Goal: Navigation & Orientation: Find specific page/section

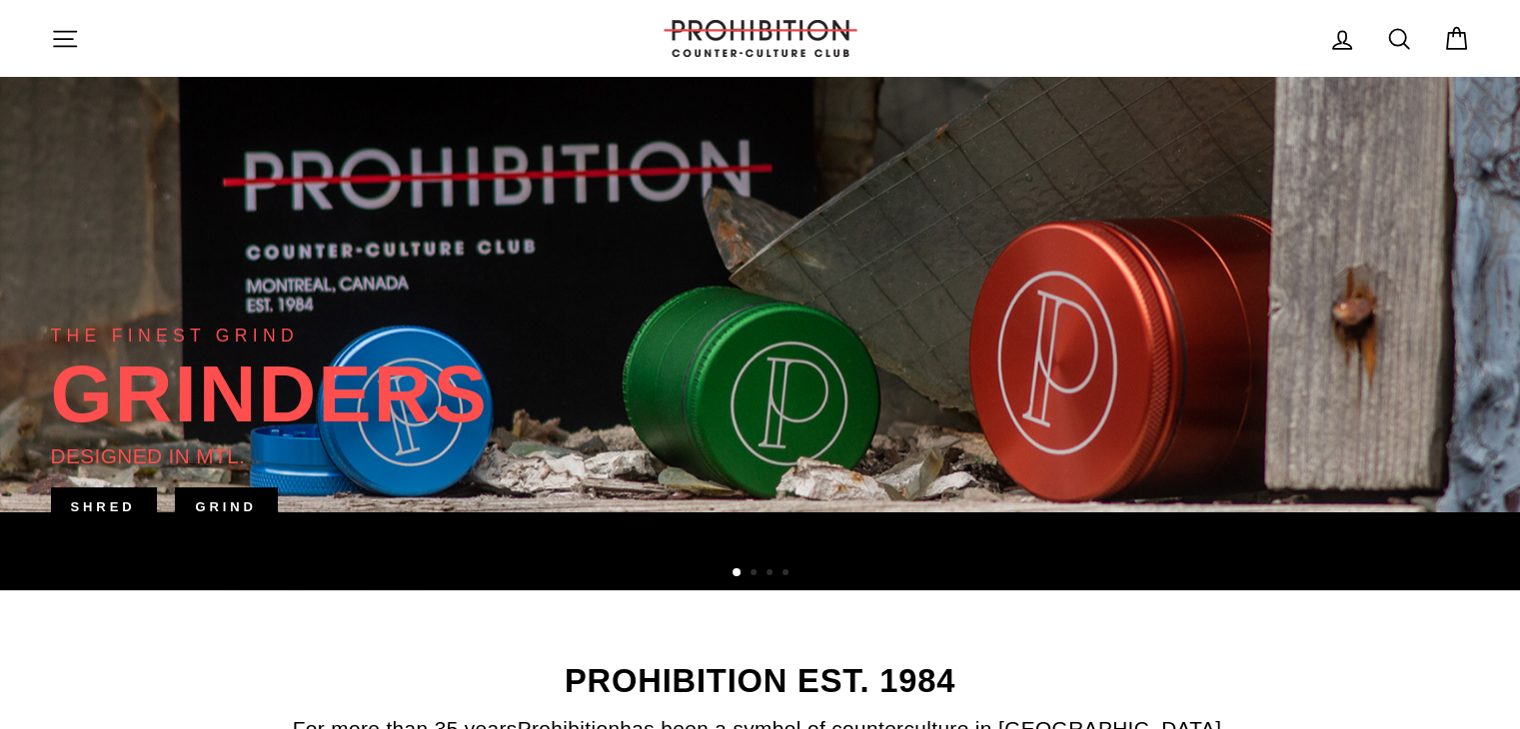
scroll to position [300, 0]
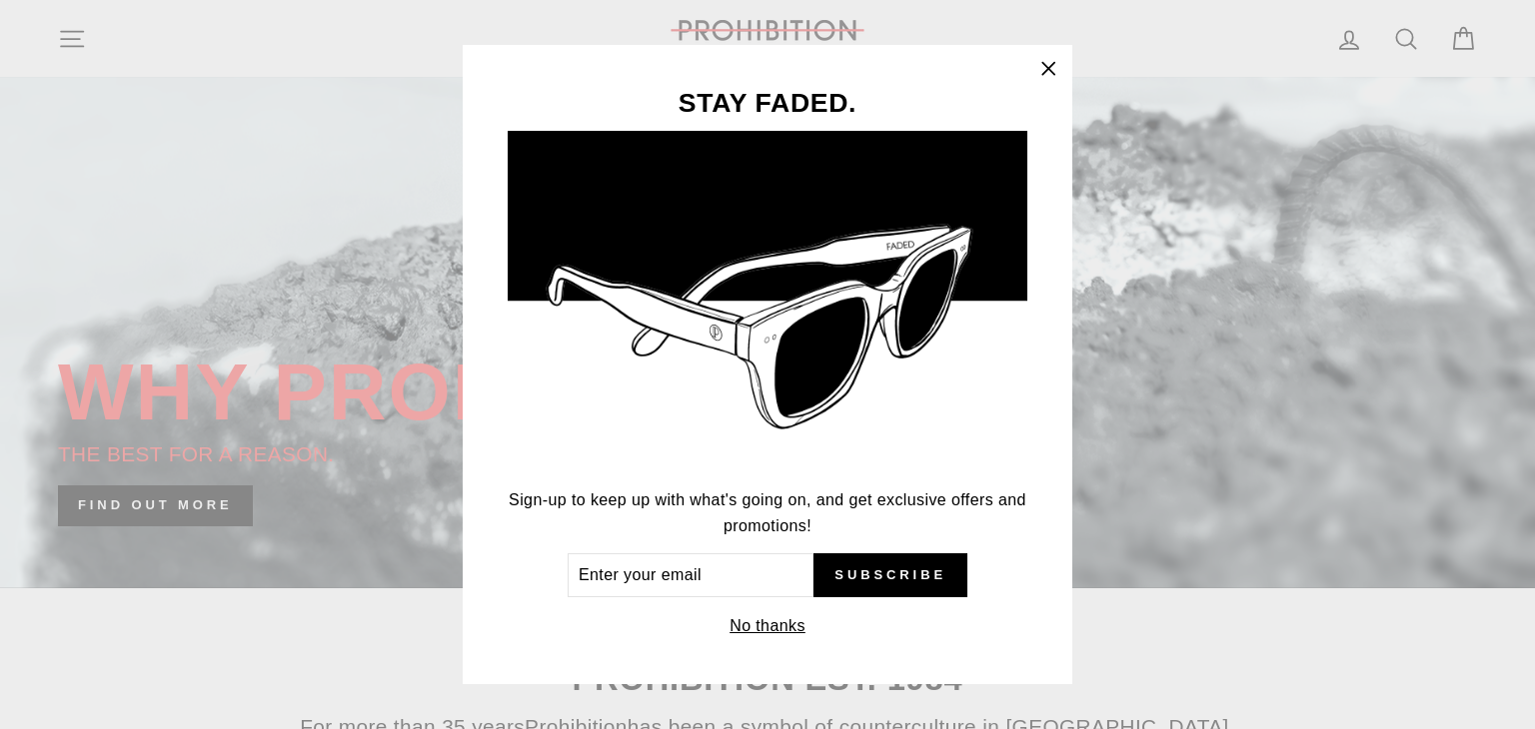
click at [1056, 73] on icon "button" at bounding box center [1048, 69] width 28 height 28
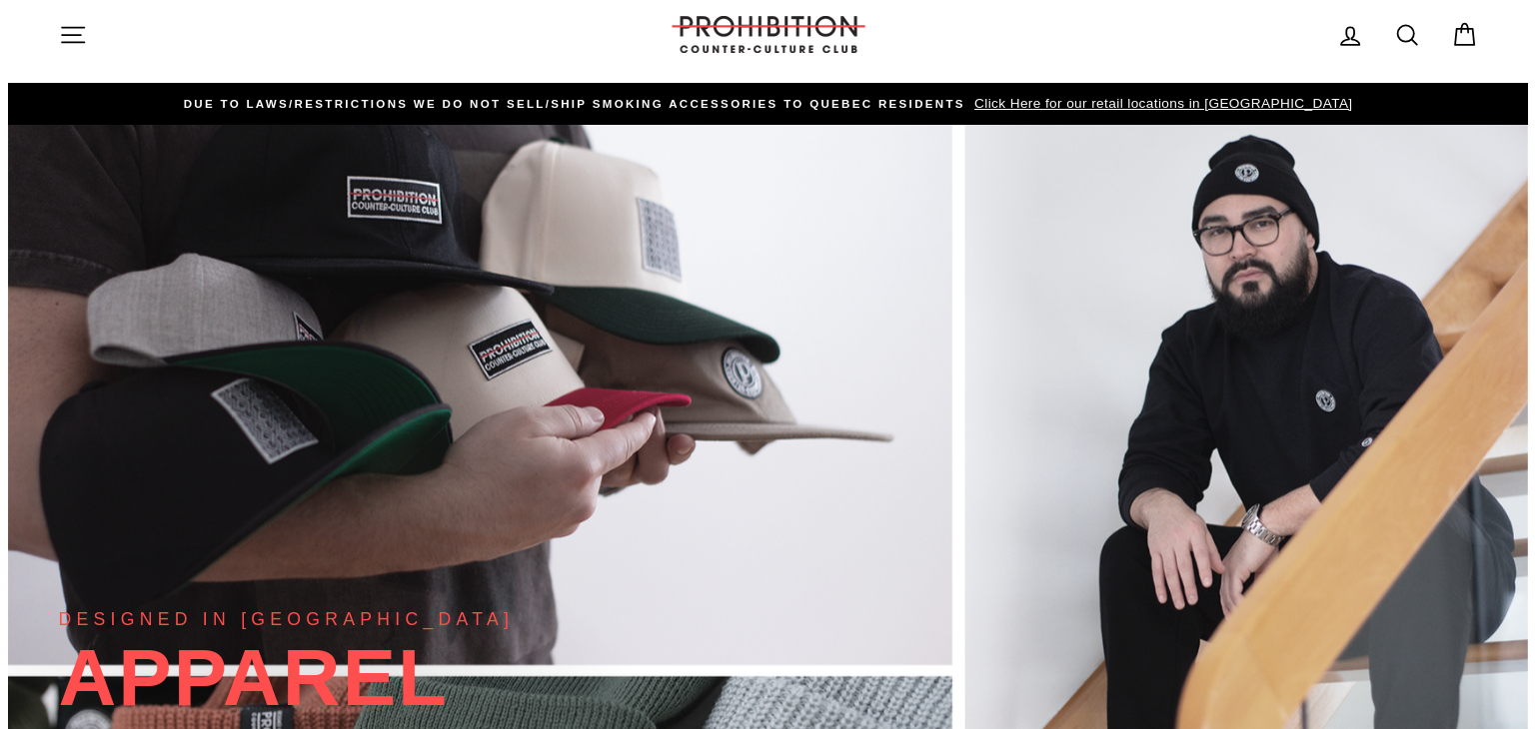
scroll to position [0, 0]
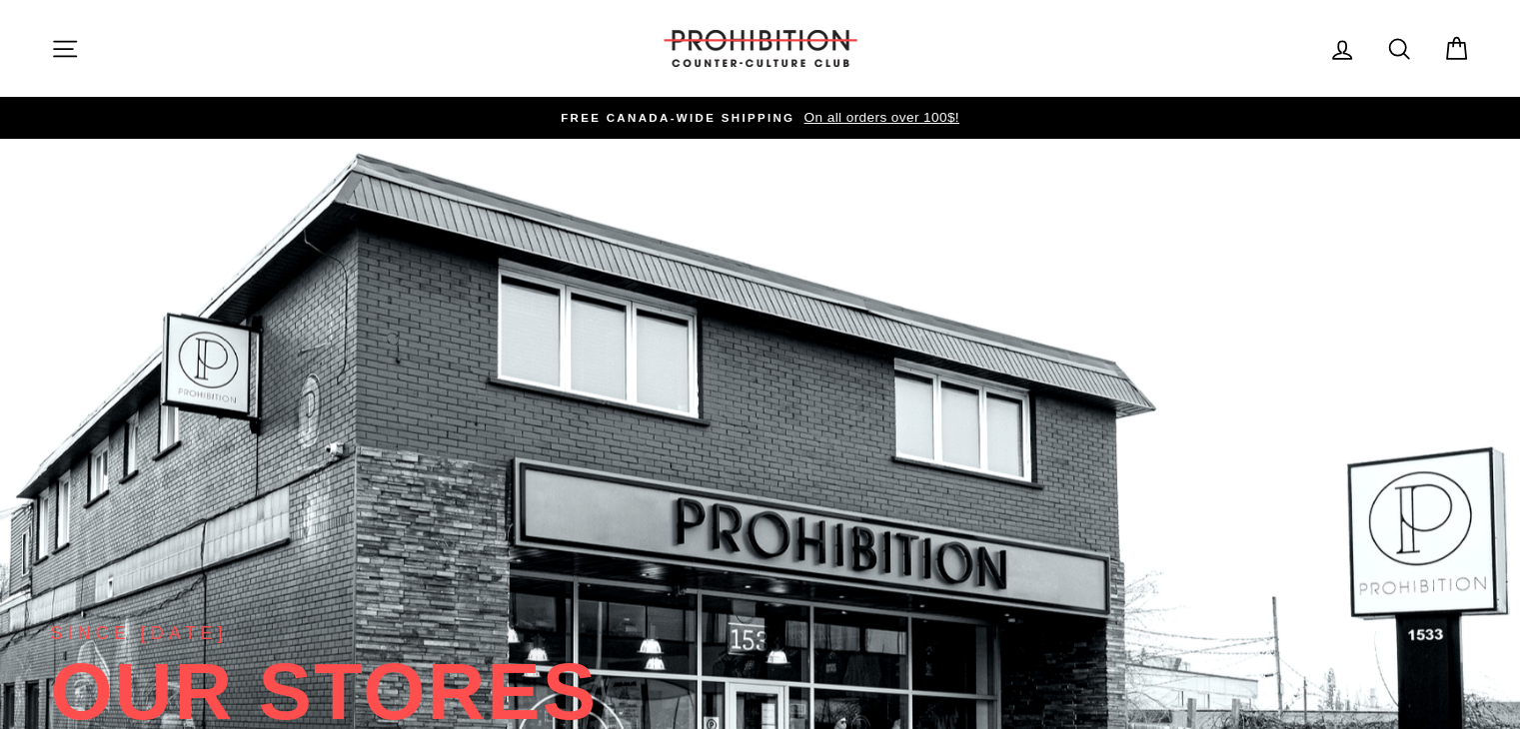
click at [69, 53] on icon "button" at bounding box center [65, 49] width 28 height 28
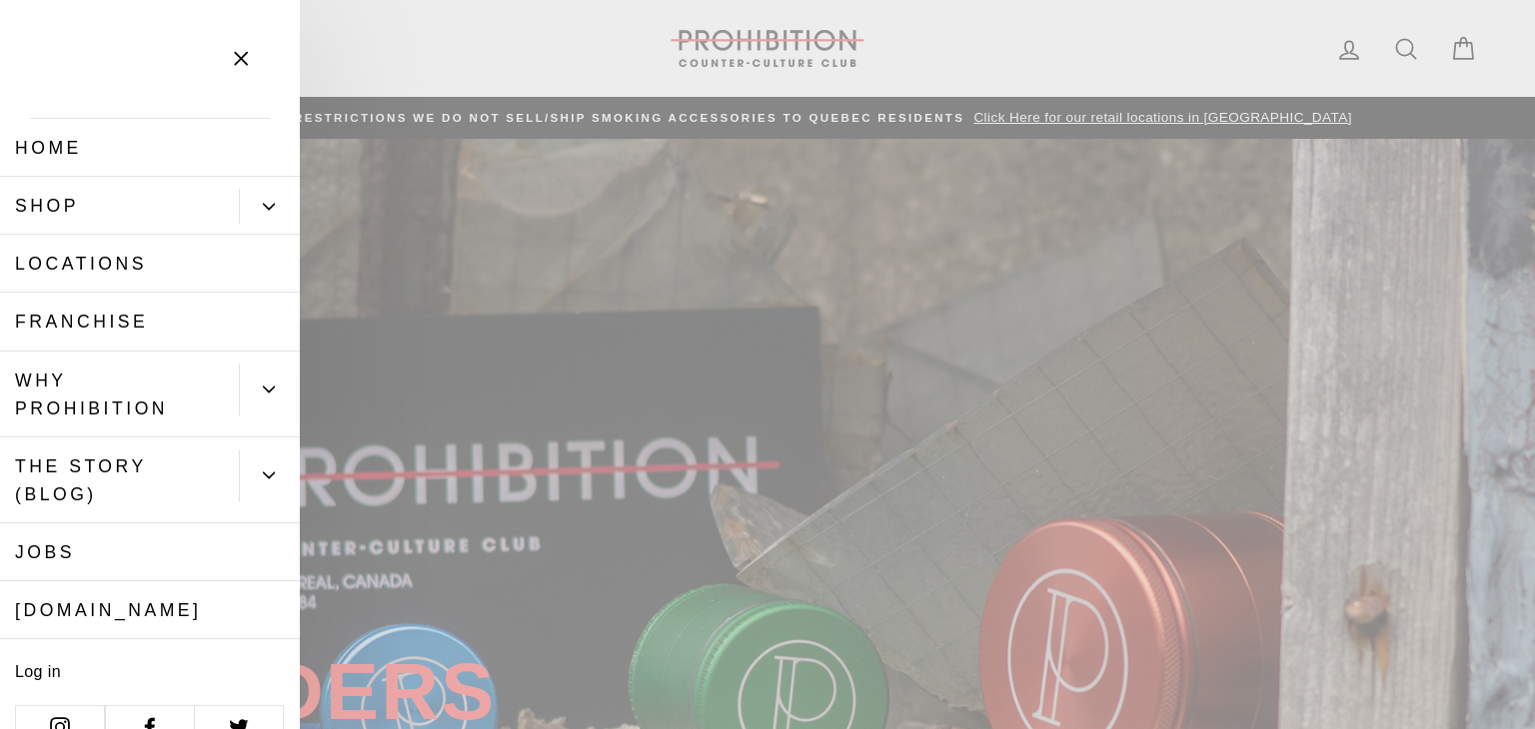
click at [124, 257] on link "Locations" at bounding box center [150, 264] width 300 height 58
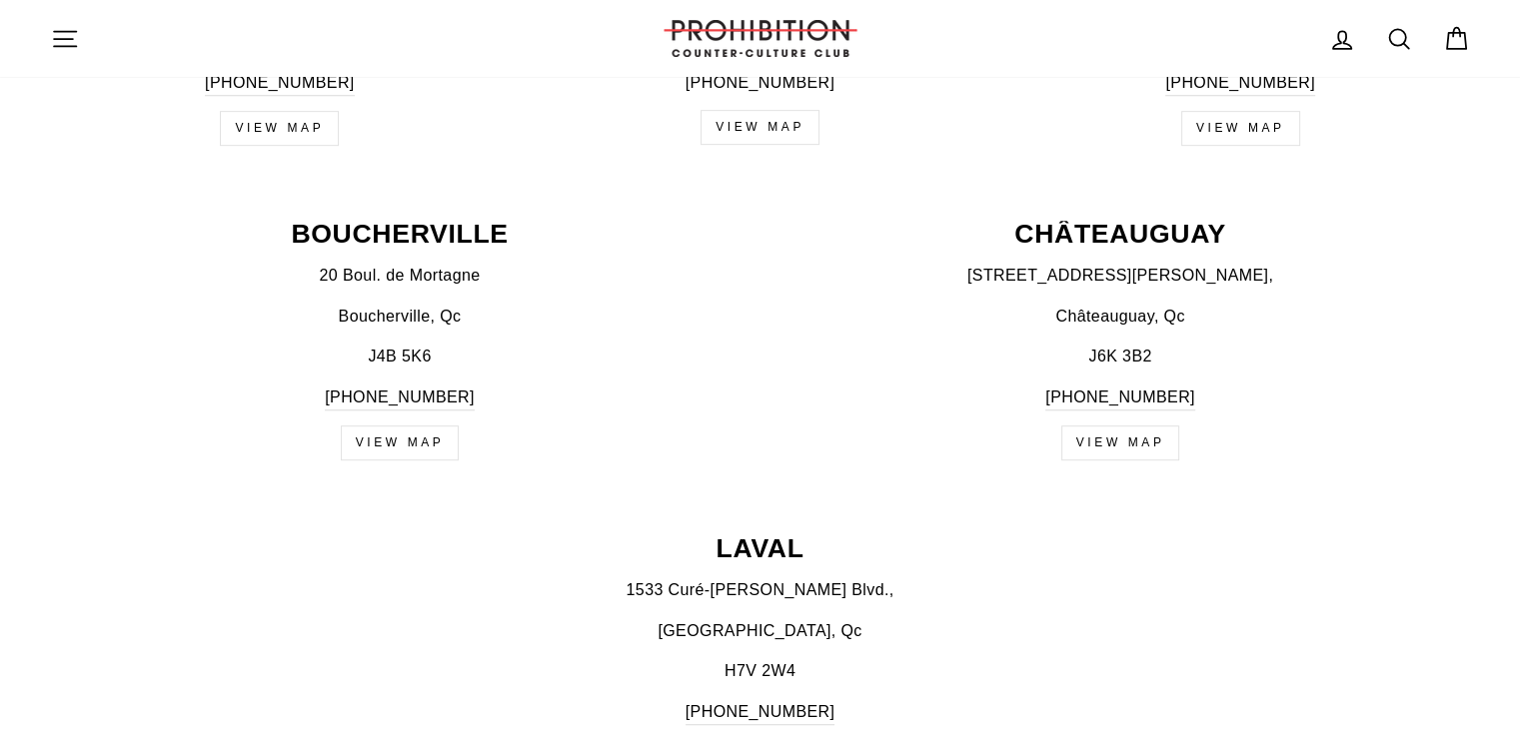
scroll to position [1099, 0]
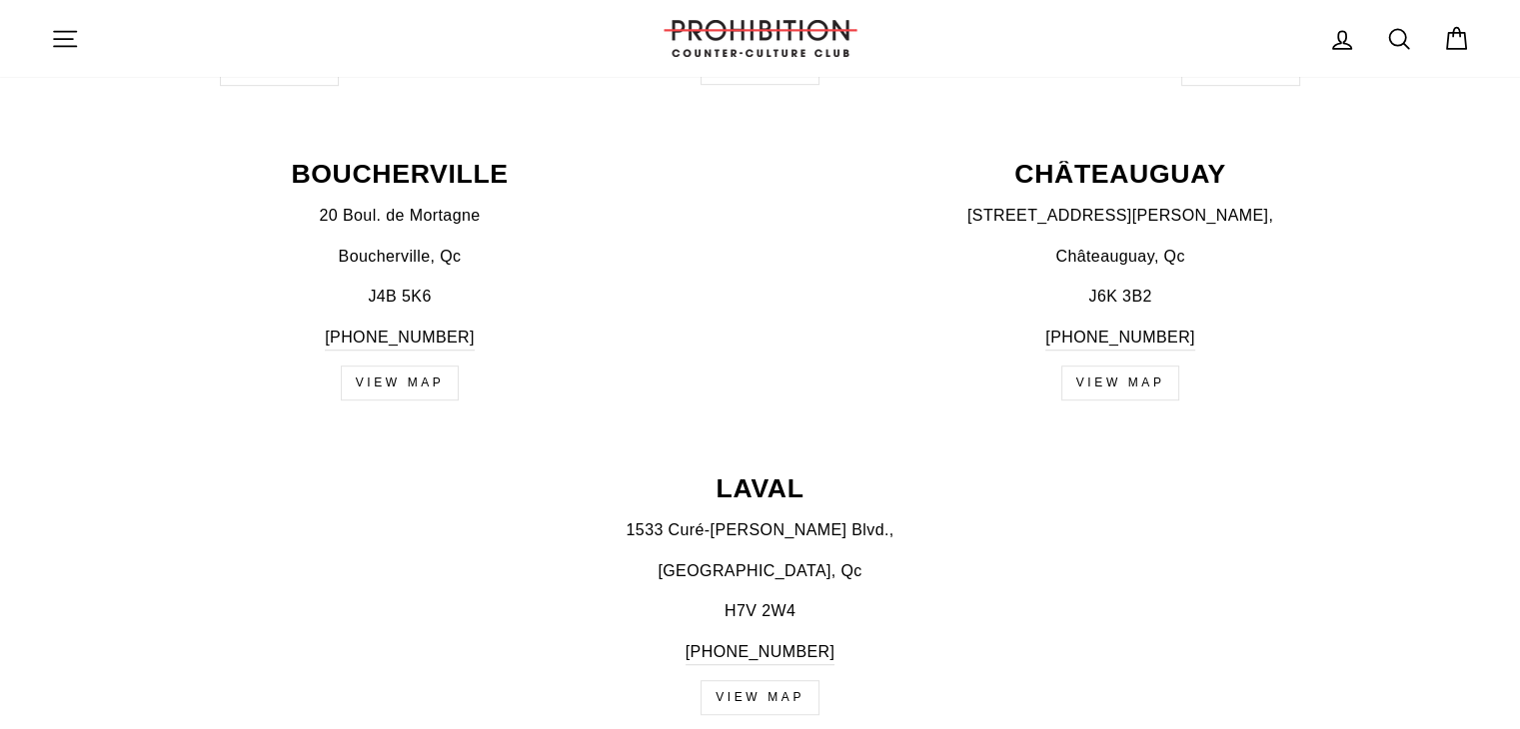
click at [378, 381] on link "view map" at bounding box center [400, 383] width 119 height 35
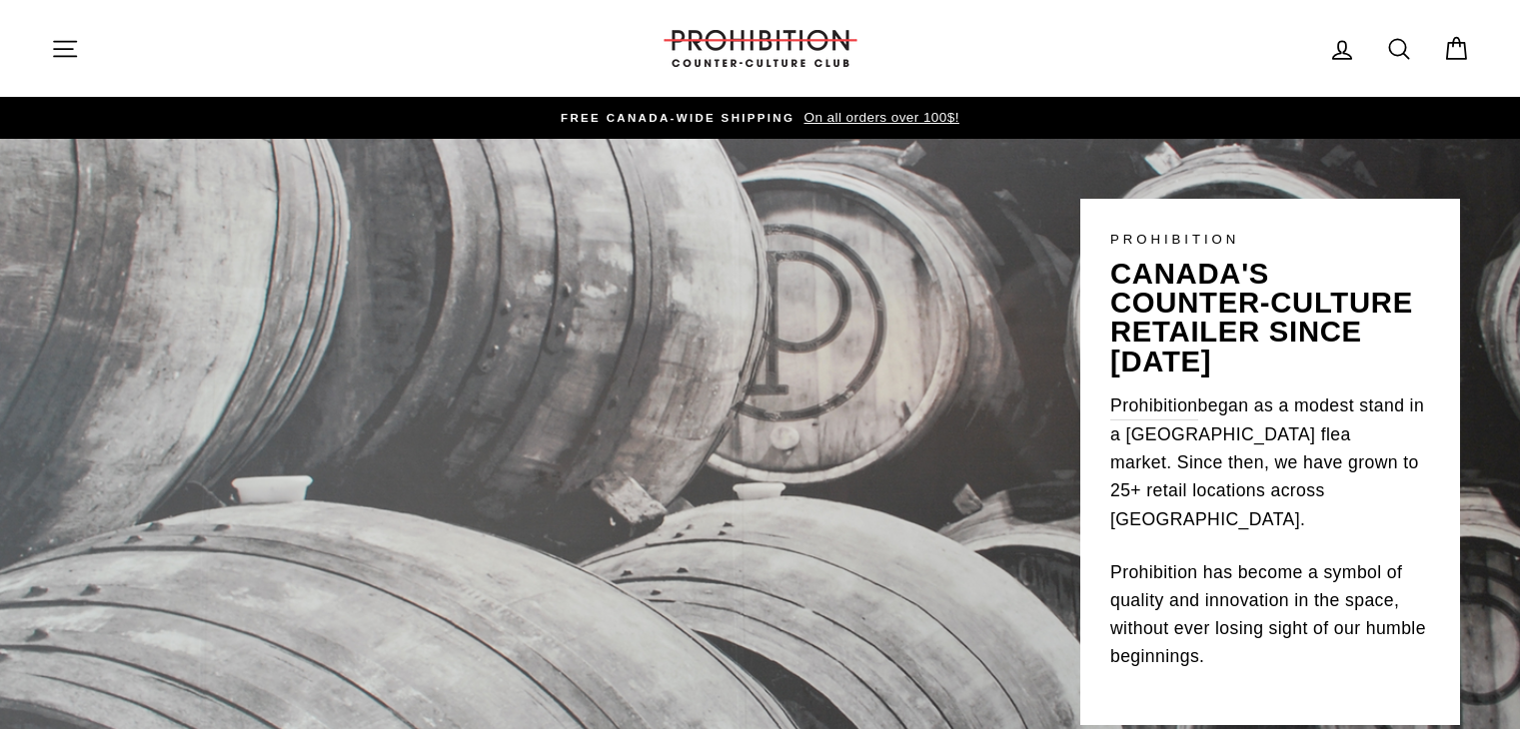
scroll to position [1099, 0]
